Goal: Transaction & Acquisition: Purchase product/service

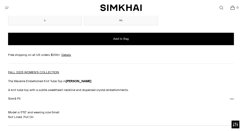
scroll to position [467, 0]
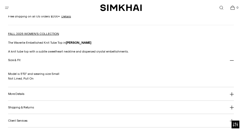
click at [68, 95] on button "More Details" at bounding box center [121, 93] width 226 height 13
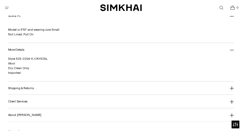
scroll to position [519, 0]
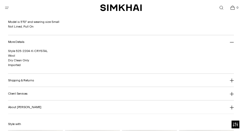
click at [66, 84] on button "Shipping & Returns" at bounding box center [121, 80] width 226 height 13
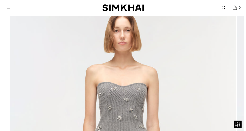
scroll to position [0, 0]
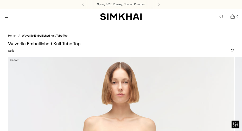
click at [4, 17] on button "Open menu modal" at bounding box center [7, 16] width 11 height 11
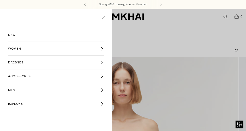
click at [29, 47] on link "WOMEN" at bounding box center [56, 49] width 96 height 14
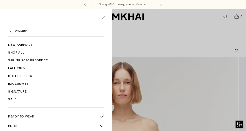
click at [12, 100] on link "Sale" at bounding box center [56, 99] width 96 height 8
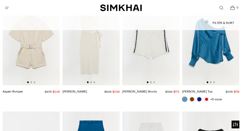
scroll to position [1585, 0]
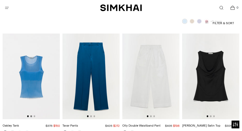
click at [31, 115] on button "Go to slide 2" at bounding box center [31, 116] width 2 height 2
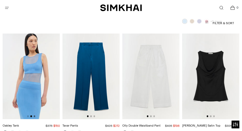
click at [35, 115] on button "Go to slide 3" at bounding box center [35, 116] width 2 height 2
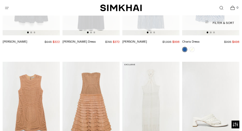
scroll to position [2468, 0]
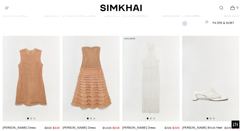
click at [40, 88] on img at bounding box center [31, 79] width 57 height 86
click at [101, 60] on img at bounding box center [90, 79] width 57 height 86
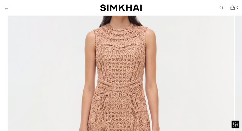
scroll to position [52, 0]
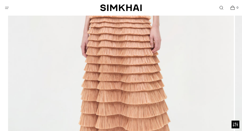
scroll to position [182, 0]
